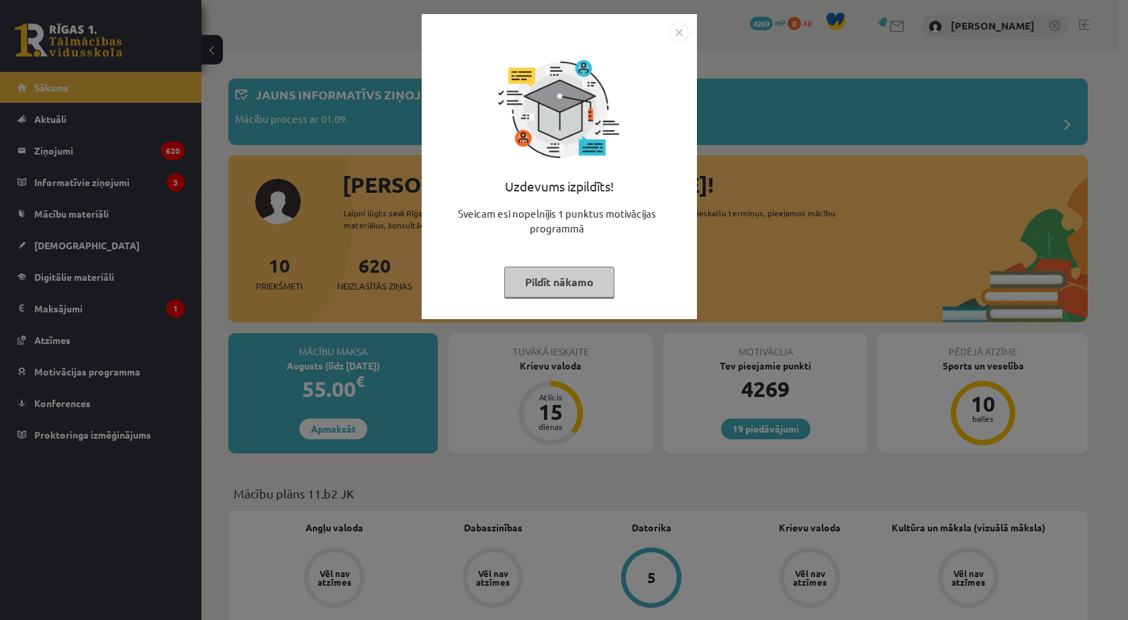
click at [558, 282] on button "Pildīt nākamo" at bounding box center [559, 282] width 110 height 31
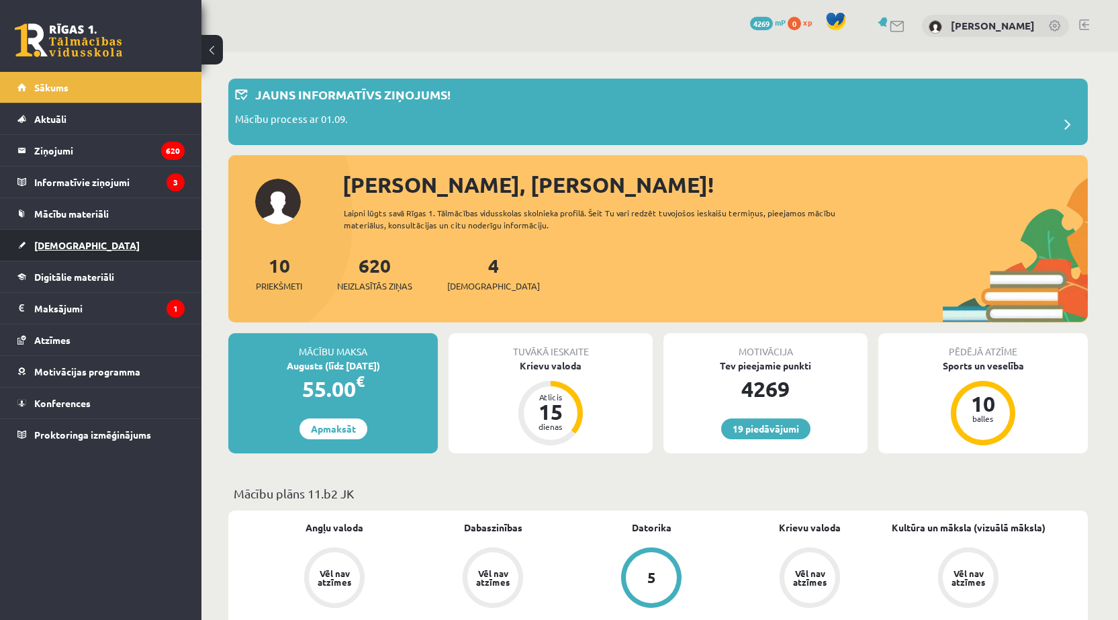
click at [71, 233] on link "[DEMOGRAPHIC_DATA]" at bounding box center [100, 245] width 167 height 31
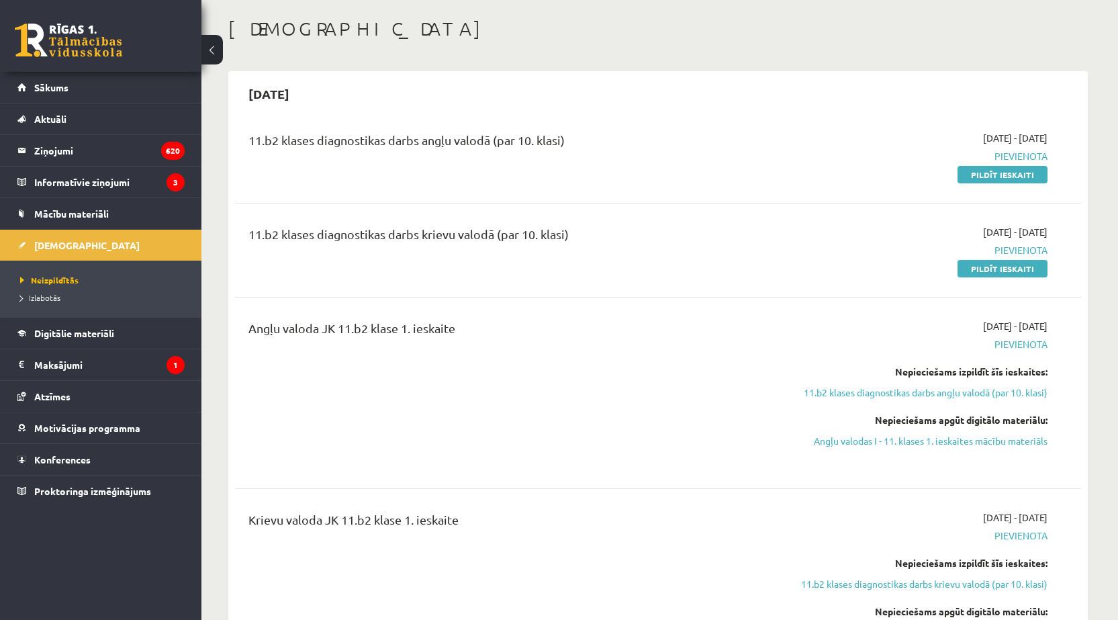
scroll to position [134, 0]
